Goal: Information Seeking & Learning: Learn about a topic

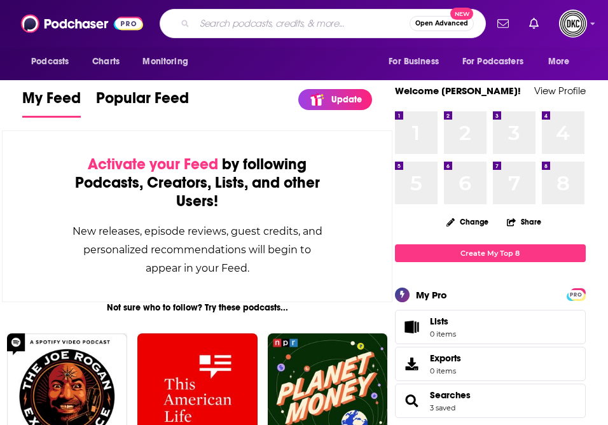
click at [249, 25] on input "Search podcasts, credits, & more..." at bounding box center [302, 23] width 215 height 20
paste input "[URL][DOMAIN_NAME]"
type input "[URL][DOMAIN_NAME]"
type input "I've had it podcast"
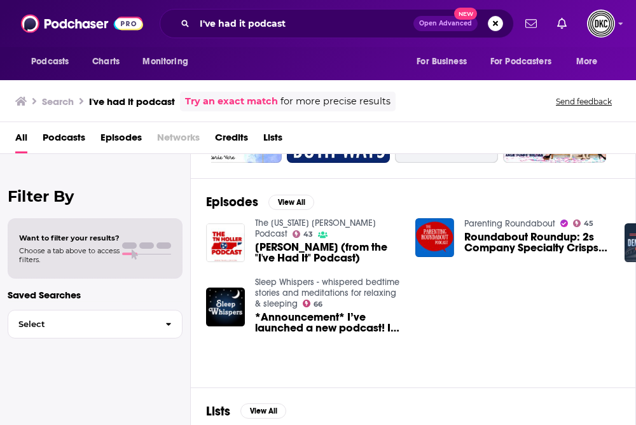
scroll to position [134, 0]
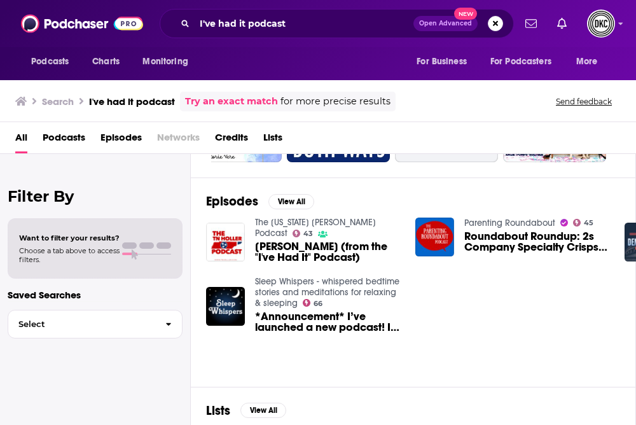
click at [312, 242] on span "[PERSON_NAME] (from the "I've Had It" Podcast)" at bounding box center [327, 252] width 145 height 22
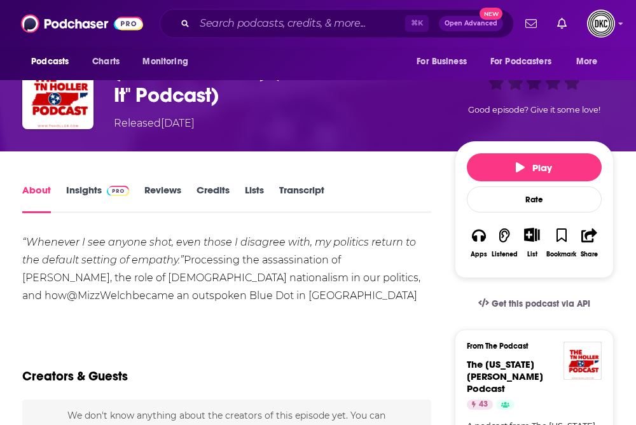
scroll to position [93, 0]
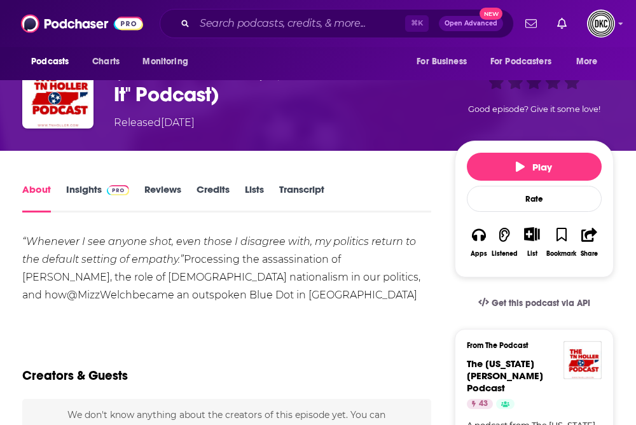
click at [263, 186] on link "Lists" at bounding box center [254, 197] width 19 height 29
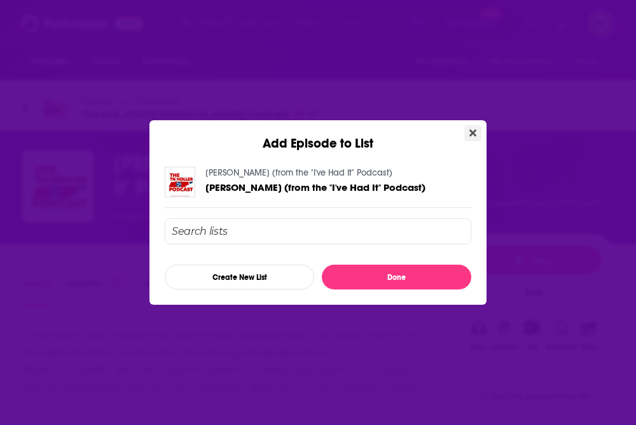
click at [469, 130] on icon "Close" at bounding box center [472, 133] width 7 height 7
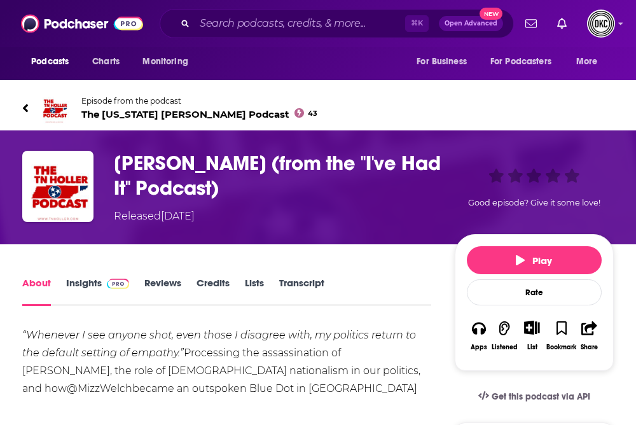
click at [87, 287] on link "Insights" at bounding box center [97, 291] width 63 height 29
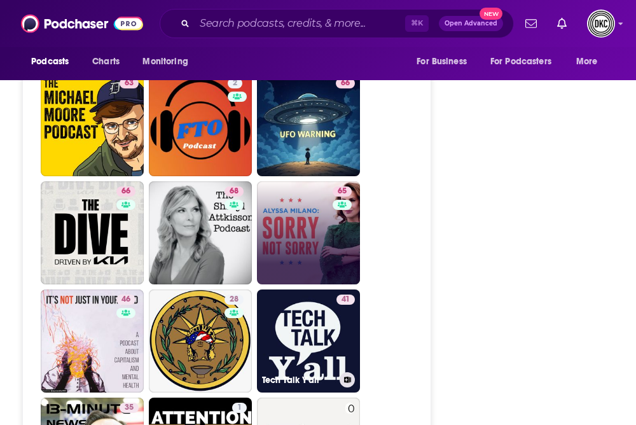
scroll to position [2297, 0]
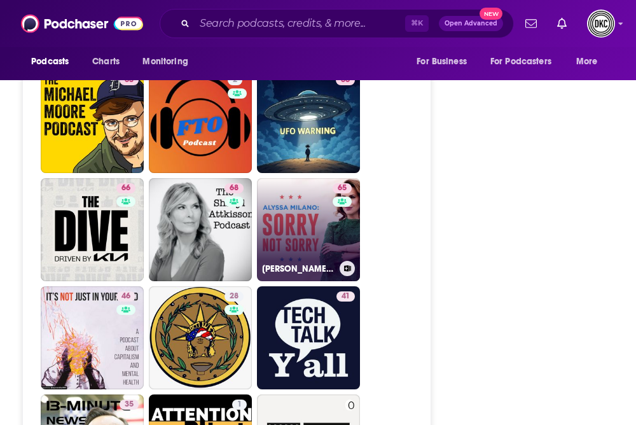
click at [312, 178] on link "65 [PERSON_NAME][GEOGRAPHIC_DATA]: Sorry Not Sorry" at bounding box center [308, 229] width 103 height 103
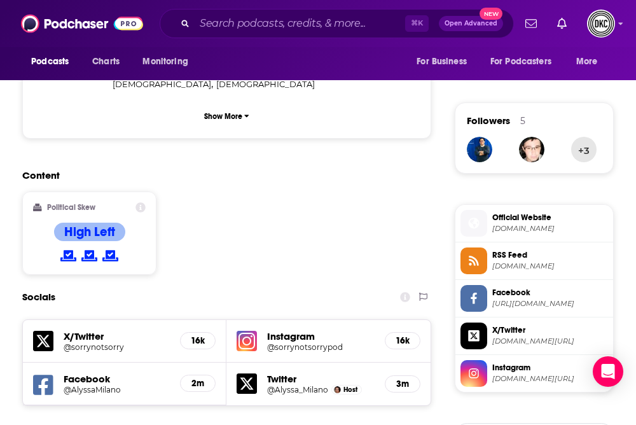
scroll to position [1094, 0]
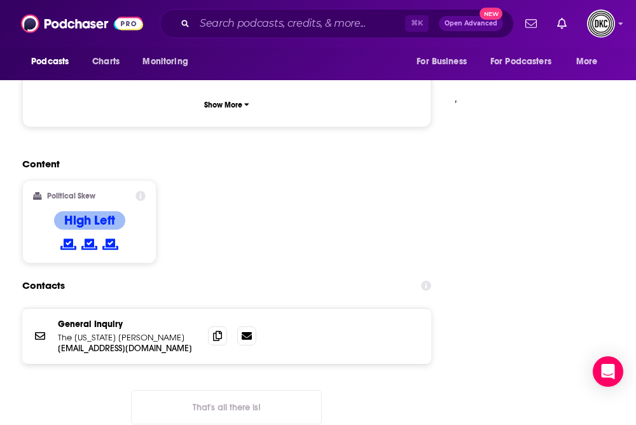
scroll to position [1252, 0]
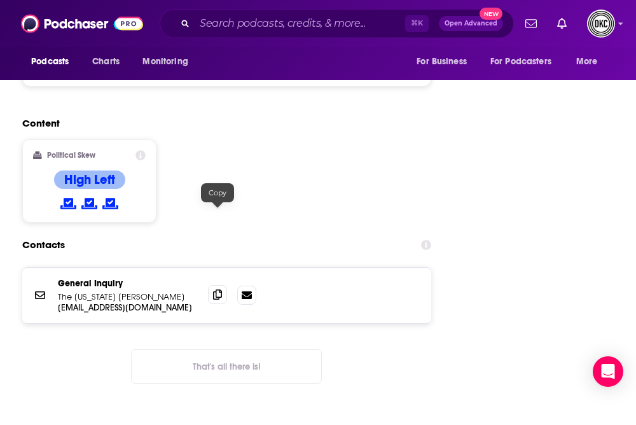
click at [219, 289] on icon at bounding box center [217, 294] width 9 height 10
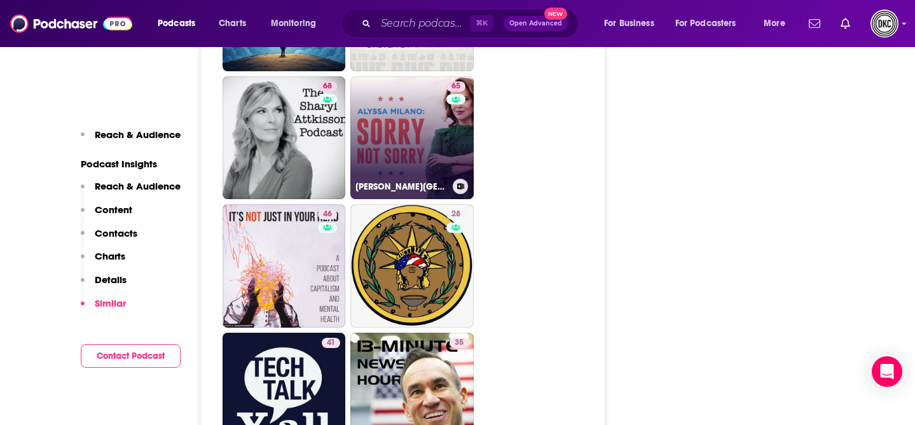
scroll to position [2359, 0]
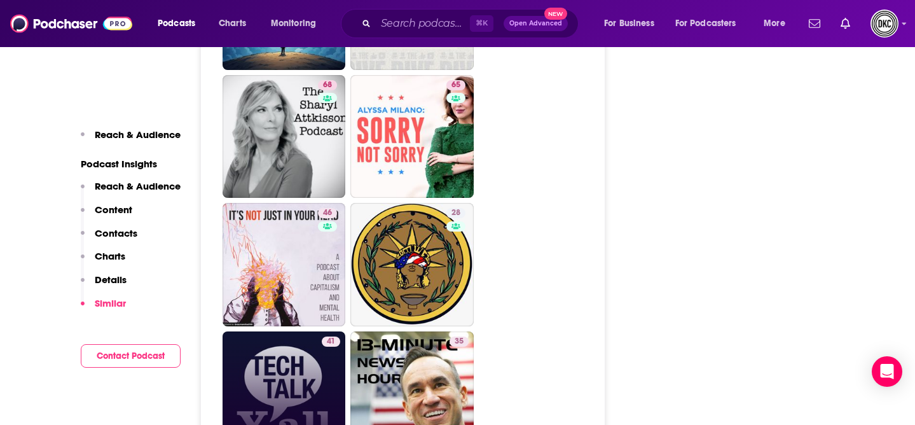
click at [277, 331] on link "41 Tech Talk Y'all" at bounding box center [284, 392] width 123 height 123
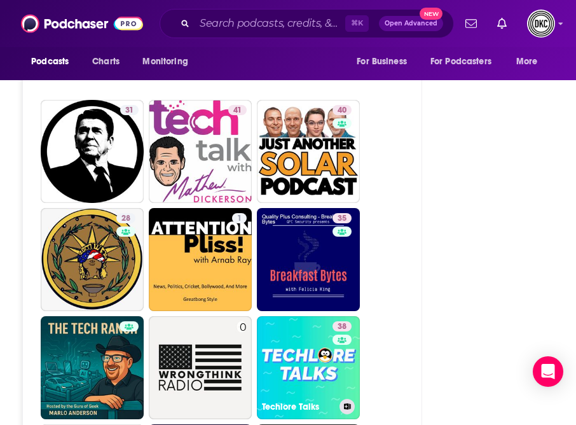
scroll to position [2403, 0]
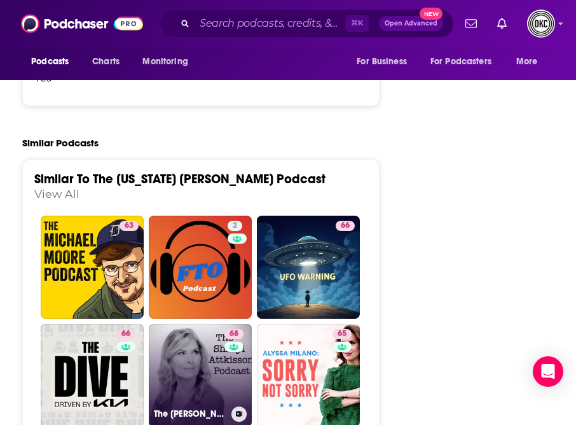
scroll to position [2252, 0]
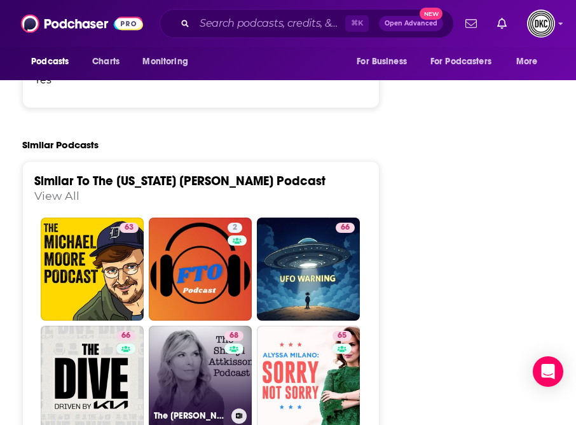
click at [196, 326] on link "68 The [PERSON_NAME] Podcast" at bounding box center [200, 377] width 103 height 103
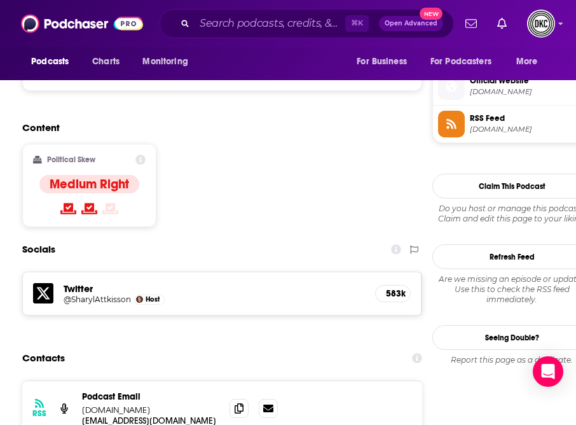
scroll to position [1029, 0]
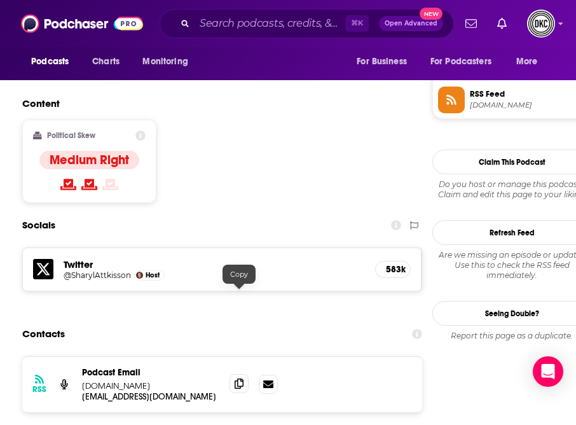
click at [241, 378] on icon at bounding box center [239, 383] width 9 height 10
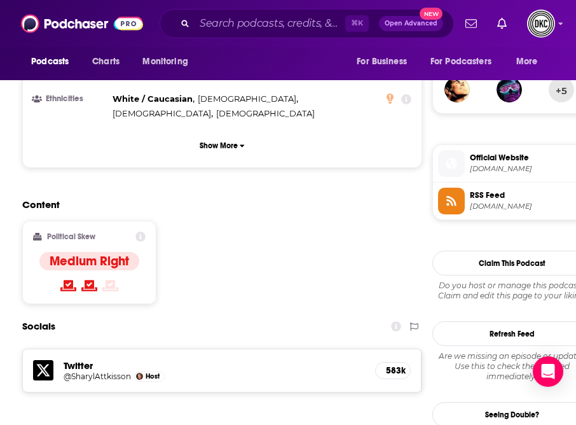
scroll to position [927, 0]
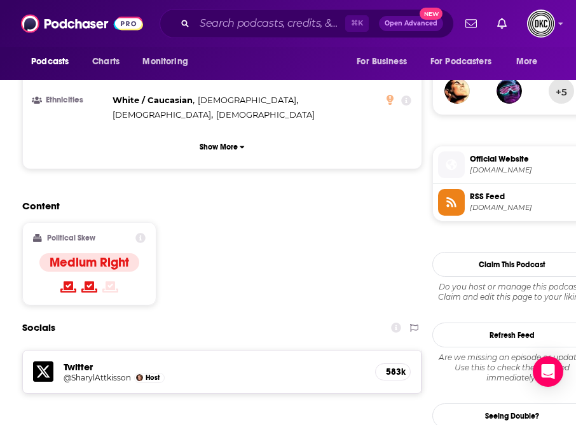
click at [103, 254] on h4 "Medium Right" at bounding box center [89, 262] width 79 height 16
click at [87, 233] on div "Political Skew Medium Right" at bounding box center [89, 264] width 113 height 62
click at [76, 233] on h2 "Political Skew" at bounding box center [71, 237] width 48 height 9
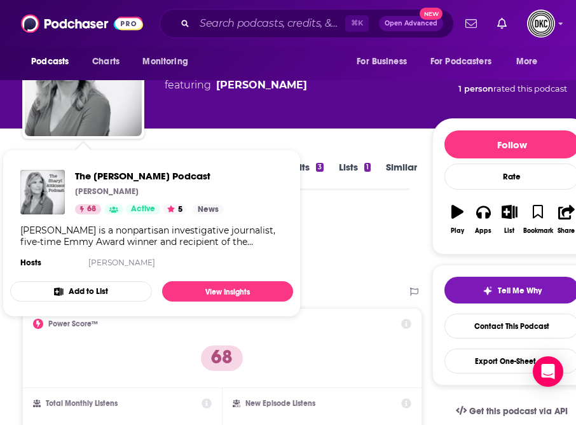
scroll to position [88, 0]
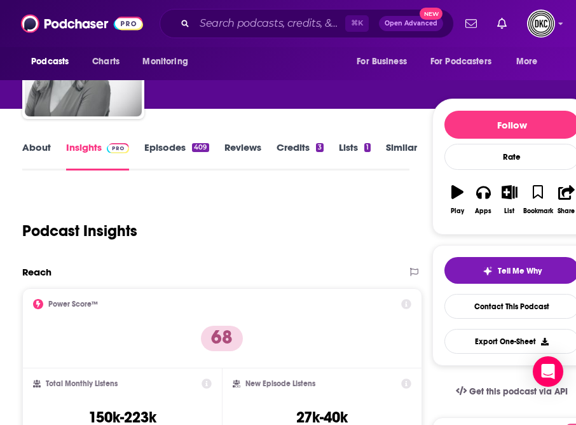
click at [379, 220] on div "Podcast Insights" at bounding box center [210, 223] width 377 height 65
click at [32, 151] on link "About" at bounding box center [36, 155] width 29 height 29
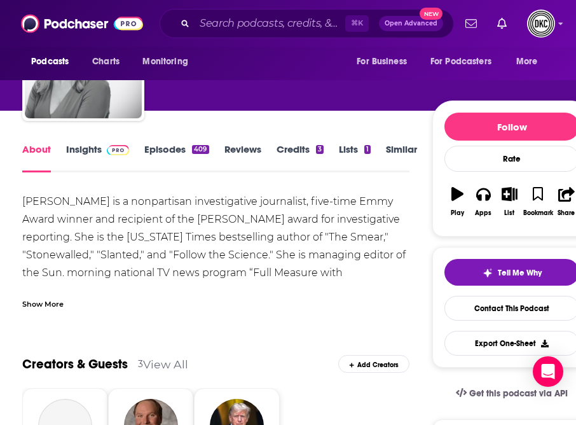
scroll to position [88, 0]
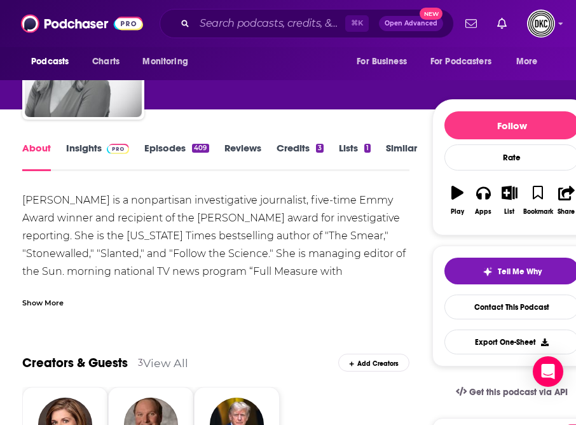
click at [48, 296] on div "Show More" at bounding box center [42, 302] width 41 height 12
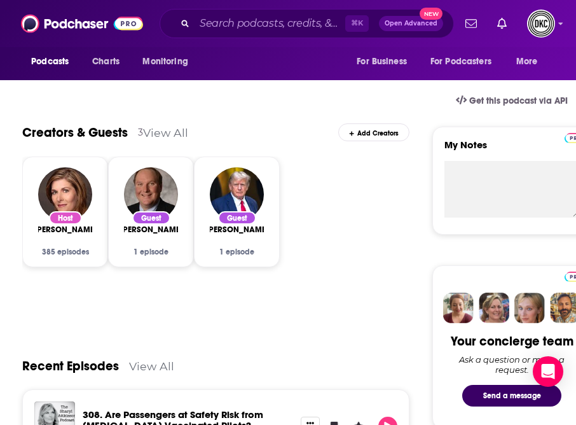
scroll to position [385, 0]
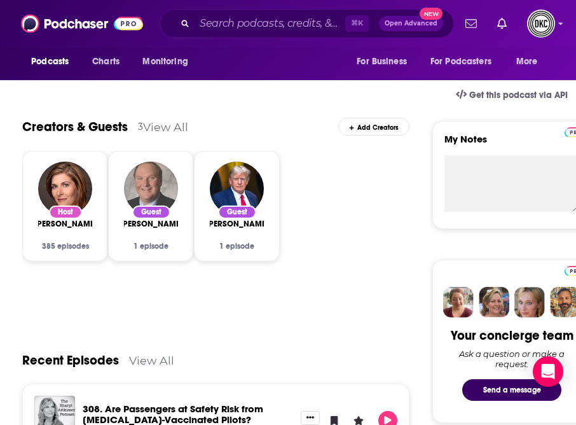
click at [143, 184] on img "John Solomon" at bounding box center [151, 189] width 54 height 54
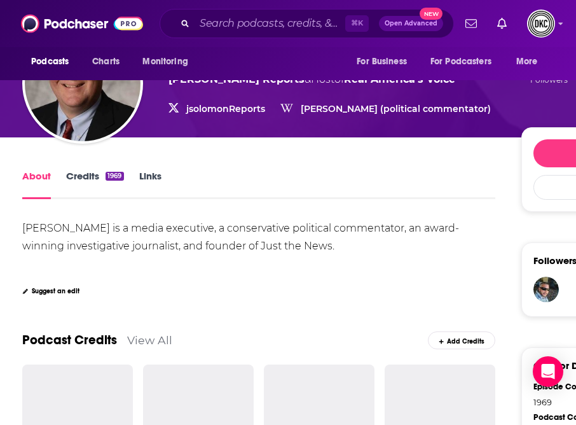
scroll to position [161, 0]
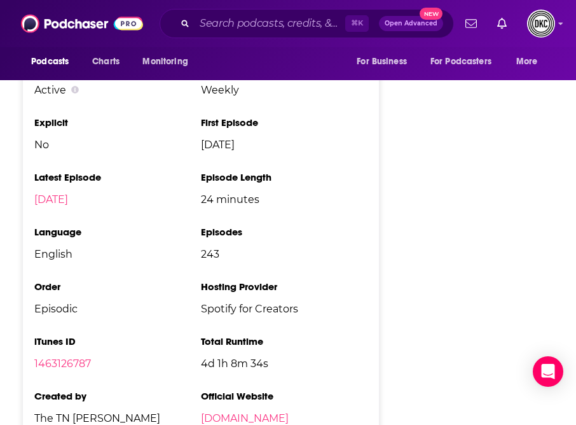
scroll to position [2339, 0]
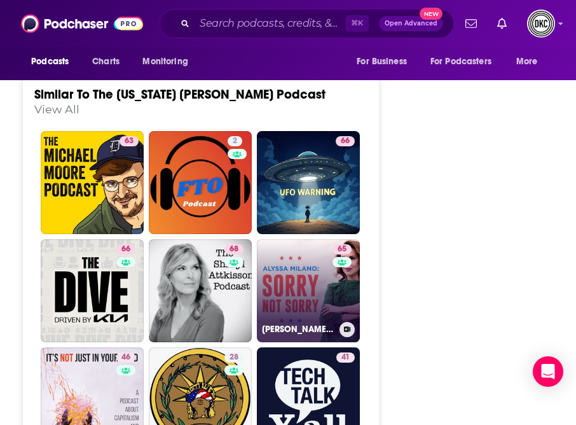
click at [308, 239] on link "65 [PERSON_NAME][GEOGRAPHIC_DATA]: Sorry Not Sorry" at bounding box center [308, 290] width 103 height 103
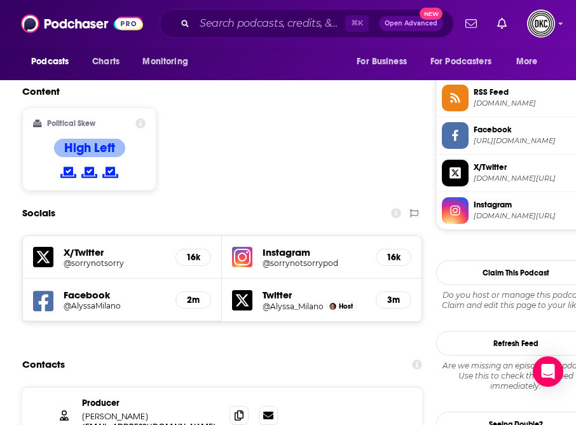
scroll to position [1035, 0]
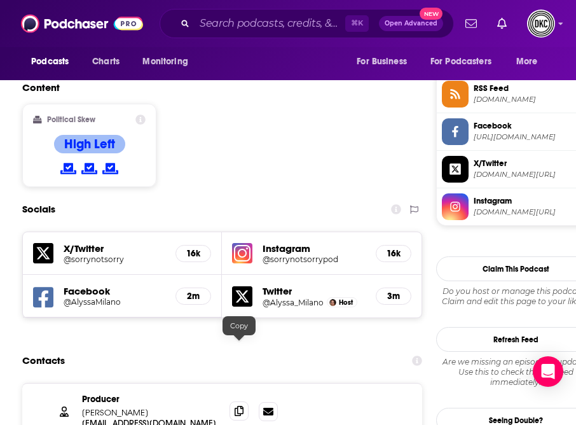
click at [235, 406] on icon at bounding box center [239, 411] width 9 height 10
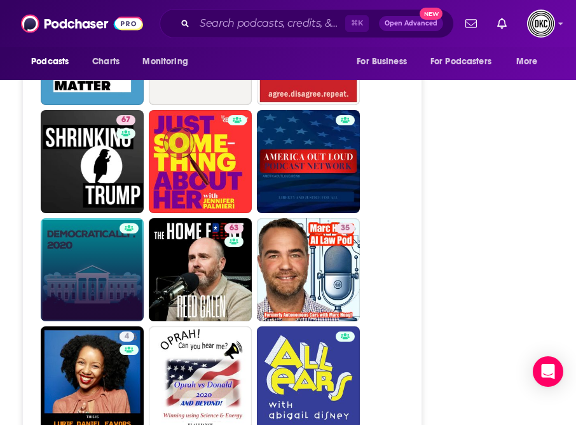
scroll to position [3334, 0]
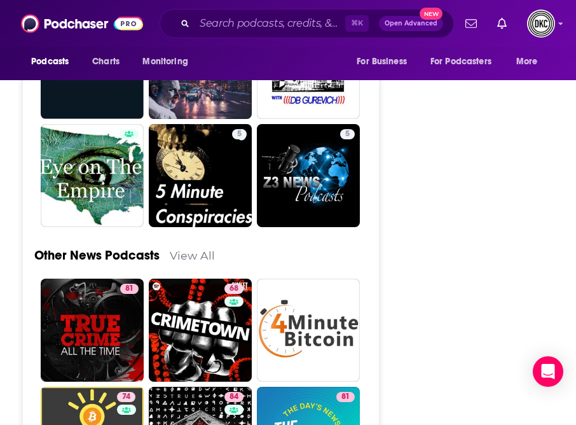
scroll to position [3093, 0]
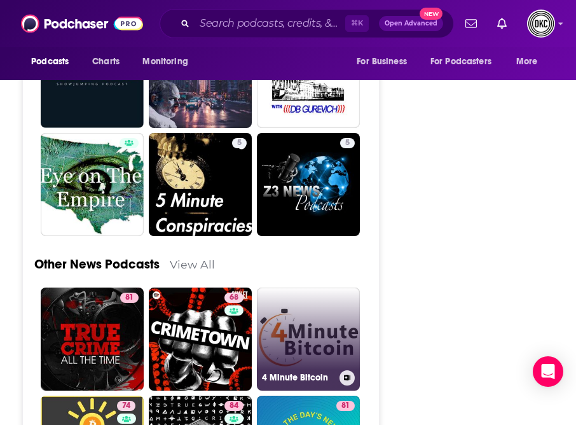
click at [296, 287] on link "4 Minute Bitcoin" at bounding box center [308, 338] width 103 height 103
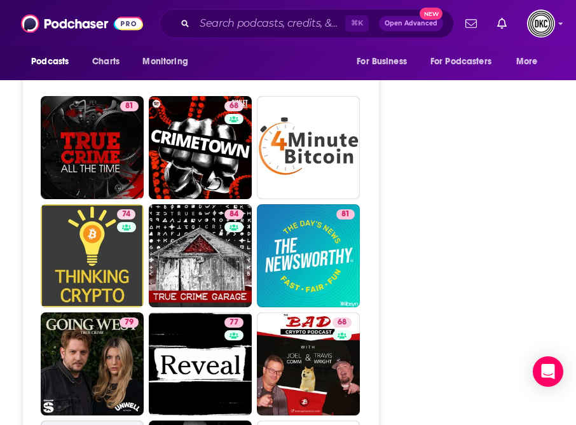
scroll to position [3266, 0]
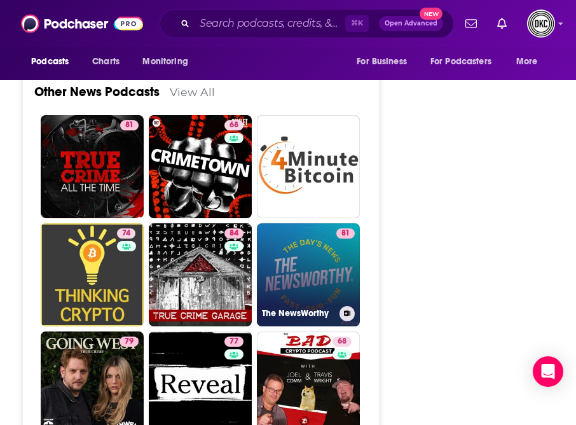
click at [291, 223] on link "81 The NewsWorthy" at bounding box center [308, 274] width 103 height 103
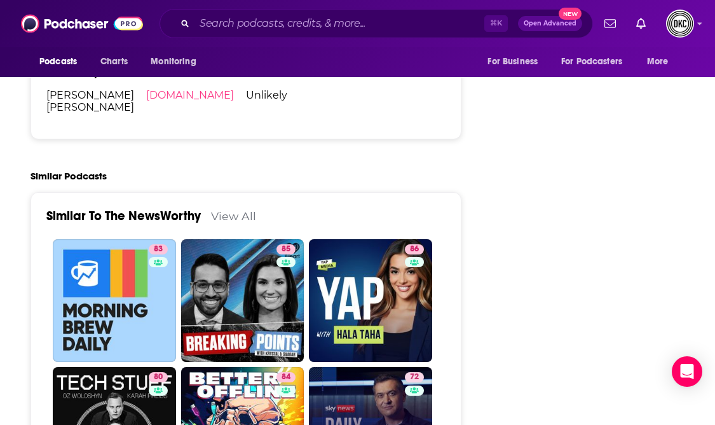
scroll to position [2663, 0]
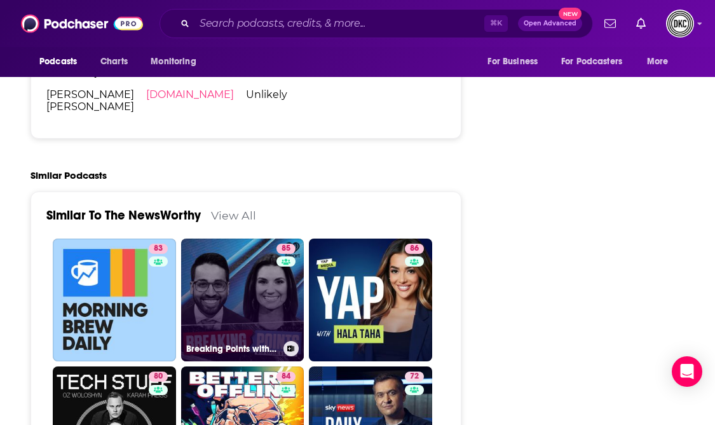
click at [237, 238] on link "85 Breaking Points with [PERSON_NAME] and [PERSON_NAME]" at bounding box center [242, 299] width 123 height 123
type input "[URL][DOMAIN_NAME][PERSON_NAME]"
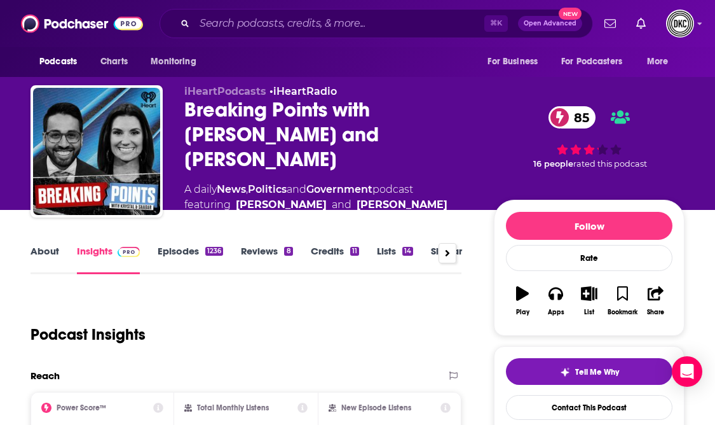
click at [46, 254] on link "About" at bounding box center [45, 259] width 29 height 29
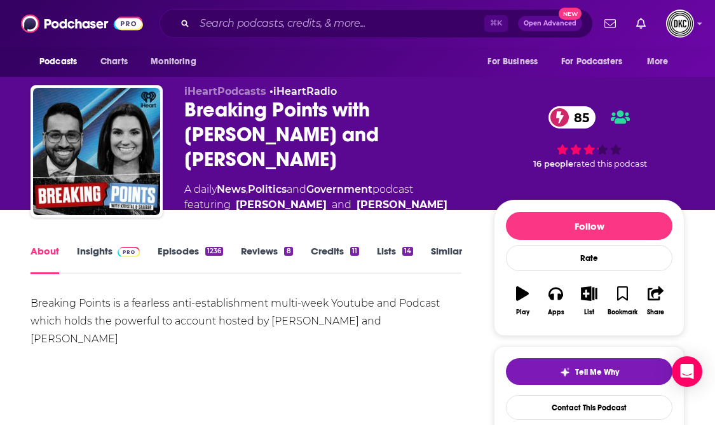
scroll to position [93, 0]
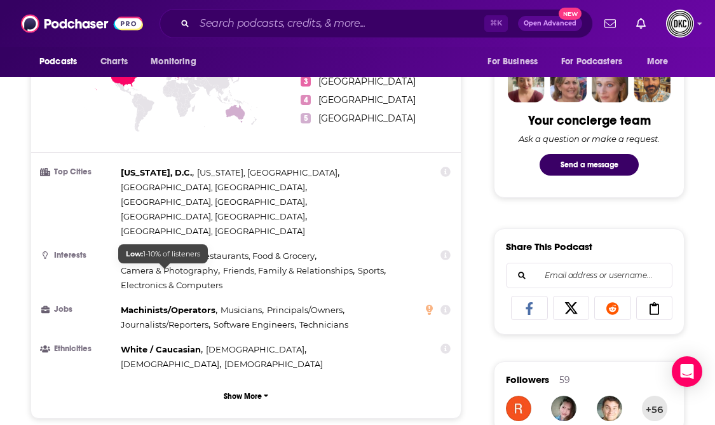
scroll to position [657, 0]
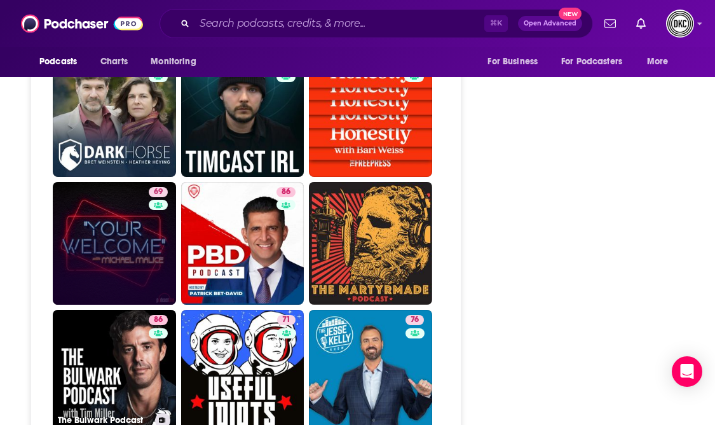
scroll to position [2978, 0]
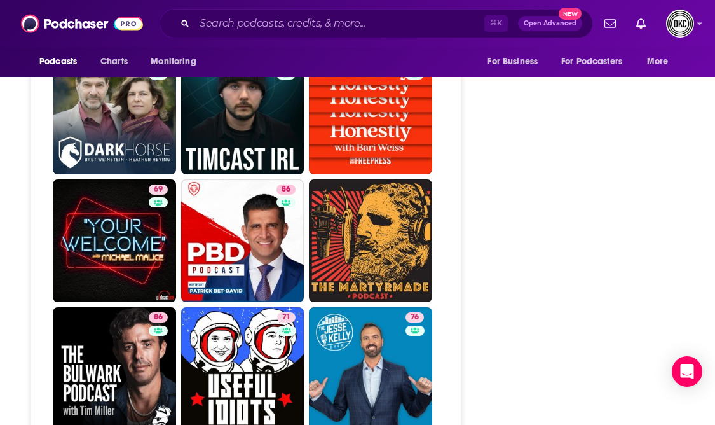
type input "[URL][DOMAIN_NAME][PERSON_NAME]"
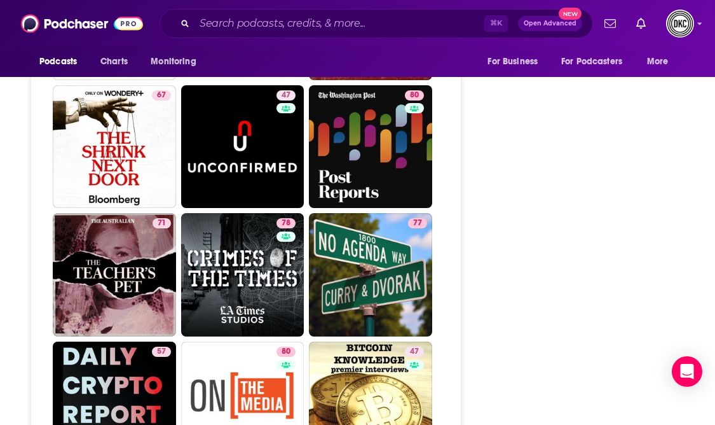
scroll to position [4315, 0]
